Goal: Task Accomplishment & Management: Use online tool/utility

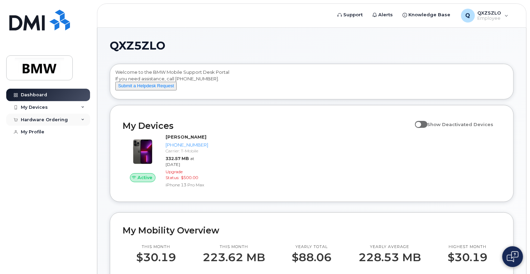
click at [51, 117] on div "Hardware Ordering" at bounding box center [44, 120] width 47 height 6
click at [33, 143] on div "New Order" at bounding box center [37, 145] width 26 height 6
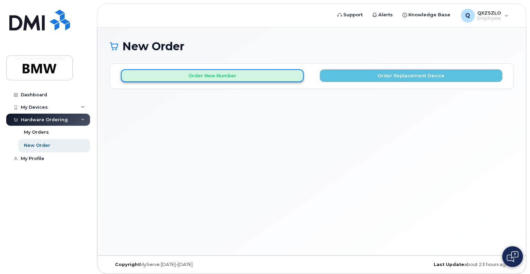
click at [297, 75] on button "Order New Number" at bounding box center [212, 75] width 183 height 13
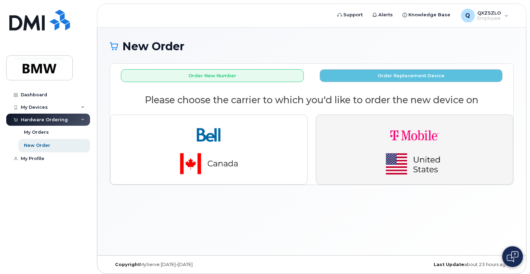
click at [405, 151] on img "button" at bounding box center [414, 150] width 97 height 58
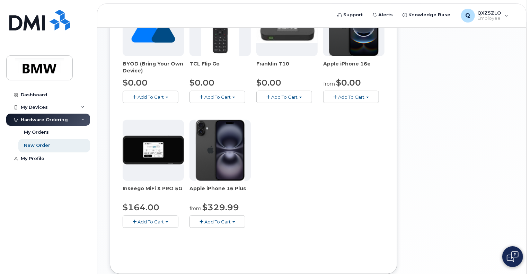
scroll to position [104, 0]
